Goal: Check status: Check status

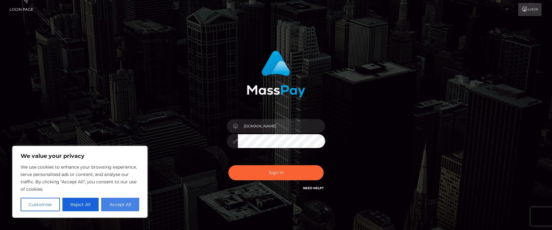
click at [113, 207] on button "Accept All" at bounding box center [120, 205] width 38 height 14
checkbox input "true"
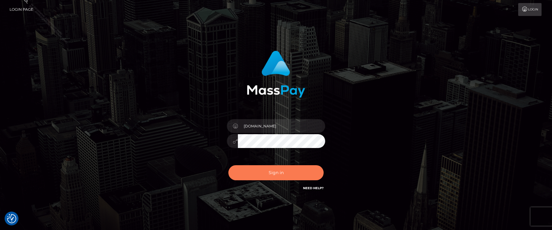
click at [266, 173] on button "Sign in" at bounding box center [276, 172] width 95 height 15
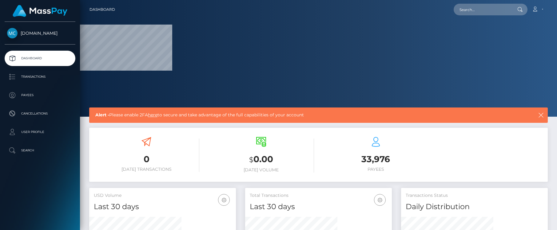
drag, startPoint x: 409, startPoint y: 42, endPoint x: 393, endPoint y: 4, distance: 41.2
click at [409, 42] on div at bounding box center [318, 58] width 477 height 117
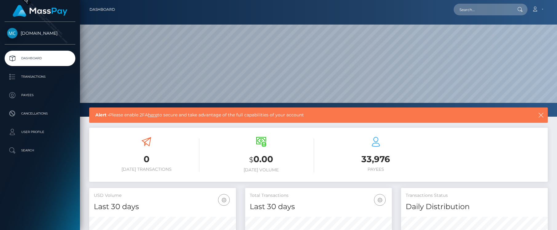
scroll to position [109, 147]
click at [38, 78] on p "Transactions" at bounding box center [40, 76] width 66 height 9
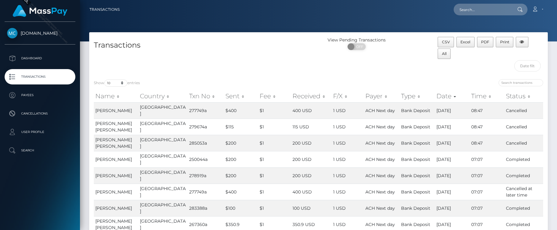
click at [512, 60] on div "CSV Excel PDF Print All" at bounding box center [491, 48] width 106 height 23
click at [511, 84] on input "search" at bounding box center [521, 82] width 45 height 7
paste input "3549536"
type input "3549536"
click at [497, 13] on input "text" at bounding box center [483, 10] width 58 height 12
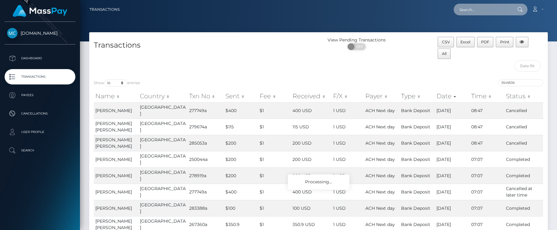
paste input "3549536"
type input "3549536"
click at [522, 9] on icon at bounding box center [519, 9] width 5 height 5
click at [528, 82] on input "3549536" at bounding box center [521, 82] width 45 height 7
click at [359, 48] on span "OFF" at bounding box center [358, 46] width 15 height 7
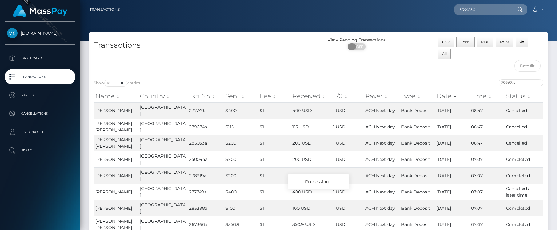
checkbox input "true"
click at [516, 85] on input "3549536" at bounding box center [521, 82] width 45 height 7
click at [539, 84] on input "3549536" at bounding box center [521, 82] width 45 height 7
click at [46, 92] on p "Payees" at bounding box center [40, 95] width 66 height 9
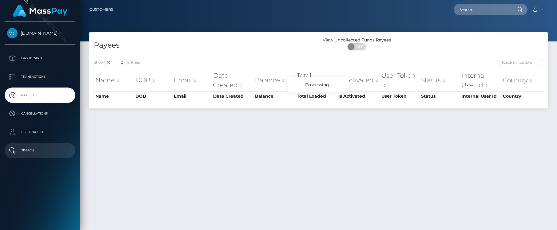
click at [28, 152] on p "Search" at bounding box center [40, 150] width 66 height 9
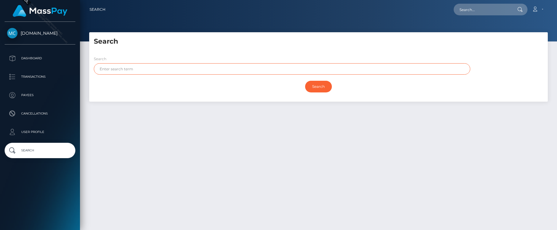
click at [162, 70] on input "text" at bounding box center [282, 68] width 376 height 11
paste input "3549536"
type input "3549536"
click at [328, 84] on input "Search" at bounding box center [318, 87] width 27 height 12
click at [54, 76] on p "Transactions" at bounding box center [40, 76] width 66 height 9
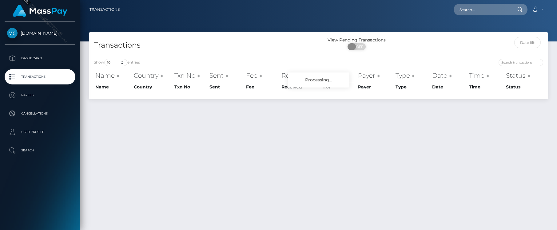
click at [363, 45] on span "OFF" at bounding box center [358, 46] width 15 height 7
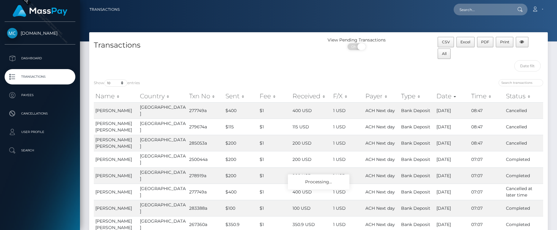
checkbox input "true"
click at [258, 66] on div "Transactions" at bounding box center [203, 56] width 229 height 38
click at [42, 76] on p "Transactions" at bounding box center [40, 76] width 66 height 9
click at [360, 47] on span "OFF" at bounding box center [358, 46] width 15 height 7
checkbox input "true"
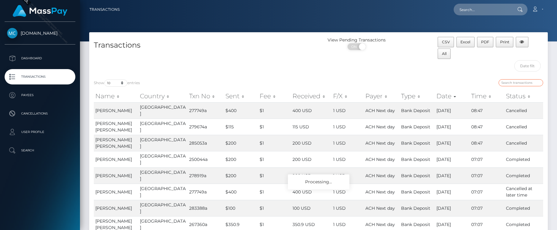
click at [517, 82] on input "search" at bounding box center [521, 82] width 45 height 7
paste input "3549536"
type input "3549536"
click at [444, 85] on div "3549536" at bounding box center [433, 83] width 220 height 9
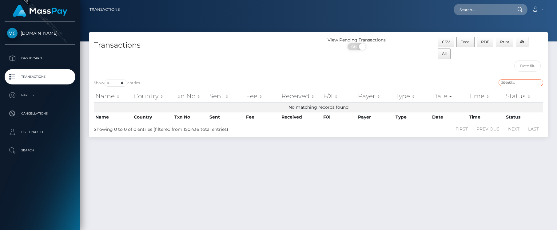
click at [520, 82] on input "3549536" at bounding box center [521, 82] width 45 height 7
click at [415, 81] on div "3549536" at bounding box center [433, 83] width 220 height 9
click at [279, 59] on div "Transactions" at bounding box center [203, 56] width 229 height 38
click at [273, 53] on div "Transactions" at bounding box center [203, 56] width 229 height 38
click at [115, 83] on select "10 25 50 100 250 500 1,000 3,500" at bounding box center [115, 83] width 23 height 7
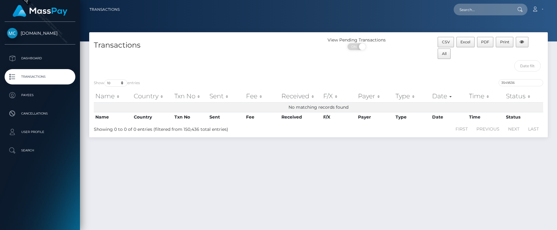
click at [199, 56] on div "Transactions" at bounding box center [203, 56] width 229 height 38
click at [434, 184] on div "Transactions View Pending Transactions ON OFF CSV Excel PDF Print All Show 10 2…" at bounding box center [318, 128] width 477 height 193
click at [386, 62] on div "View Pending Transactions ON OFF" at bounding box center [376, 56] width 115 height 38
drag, startPoint x: 323, startPoint y: 189, endPoint x: 195, endPoint y: 191, distance: 128.0
click at [321, 190] on div "Transactions View Pending Transactions ON OFF CSV Excel PDF Print All Show 10 2…" at bounding box center [318, 128] width 477 height 193
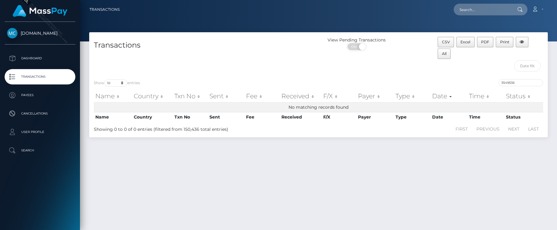
drag, startPoint x: 355, startPoint y: 185, endPoint x: 363, endPoint y: 32, distance: 153.1
click at [355, 184] on div "Transactions View Pending Transactions ON OFF CSV Excel PDF Print All Show 10 2…" at bounding box center [318, 128] width 477 height 193
click at [381, 67] on div "View Pending Transactions ON OFF" at bounding box center [376, 56] width 115 height 38
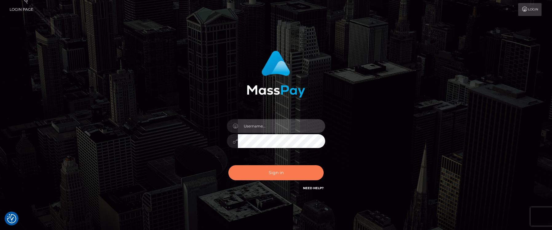
type input "[DOMAIN_NAME]"
click at [281, 169] on button "Sign in" at bounding box center [276, 172] width 95 height 15
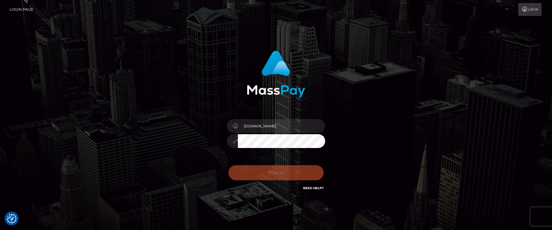
click at [349, 119] on div "[DOMAIN_NAME] Sign in" at bounding box center [276, 121] width 161 height 150
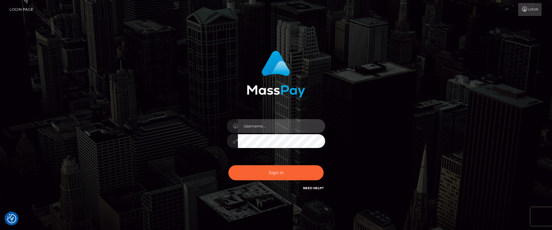
type input "[DOMAIN_NAME]"
drag, startPoint x: 418, startPoint y: 83, endPoint x: 416, endPoint y: 88, distance: 4.9
click at [418, 84] on div "[DOMAIN_NAME] Sign in" at bounding box center [276, 124] width 351 height 157
